Goal: Task Accomplishment & Management: Manage account settings

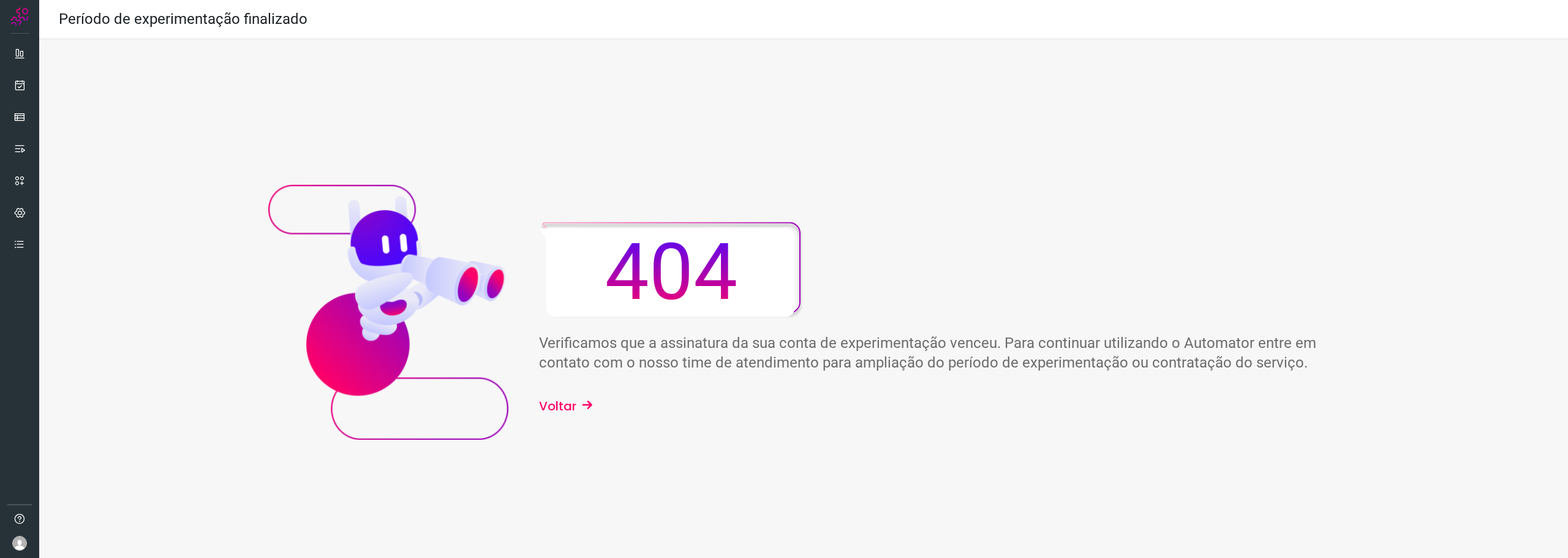
click at [598, 372] on div "Verificamos que a assinatura da sua conta de experimentação venceu. Para contin…" at bounding box center [939, 318] width 799 height 194
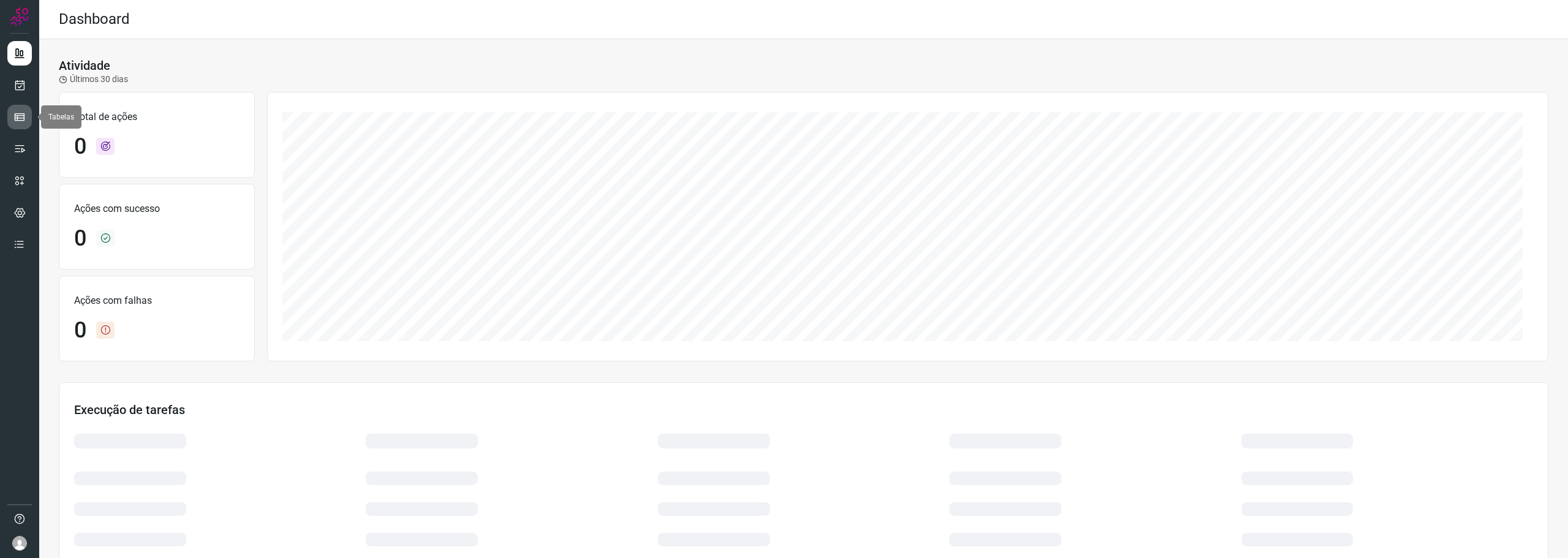
click at [9, 121] on link at bounding box center [19, 117] width 24 height 24
